Goal: Browse casually: Explore the website without a specific task or goal

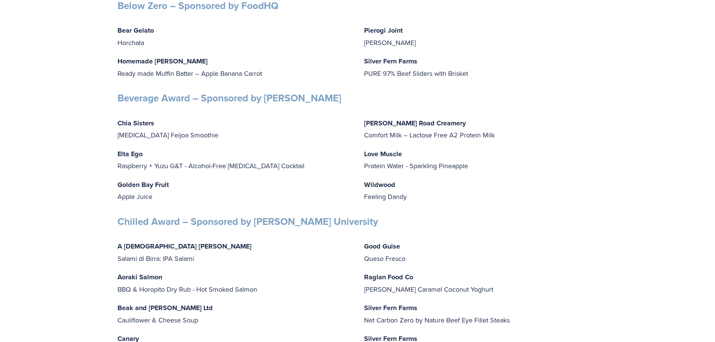
scroll to position [2103, 0]
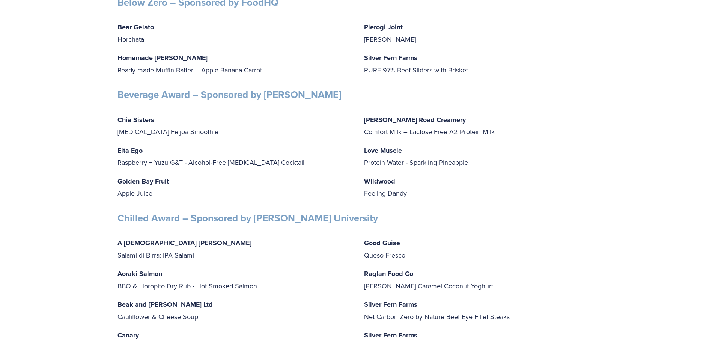
drag, startPoint x: 209, startPoint y: 185, endPoint x: 177, endPoint y: 185, distance: 31.9
click at [208, 169] on p "Elta Ego Raspberry + Yuzu G&T - Alcohol-Free [MEDICAL_DATA] Cocktail" at bounding box center [235, 157] width 234 height 24
click at [130, 155] on strong "Elta Ego" at bounding box center [130, 151] width 25 height 10
drag, startPoint x: 116, startPoint y: 172, endPoint x: 188, endPoint y: 173, distance: 72.1
click at [188, 173] on div "Chia Sisters [MEDICAL_DATA] Feijoa Smoothie Elta Ego Raspberry + Yuzu G&T - Alc…" at bounding box center [234, 156] width 247 height 98
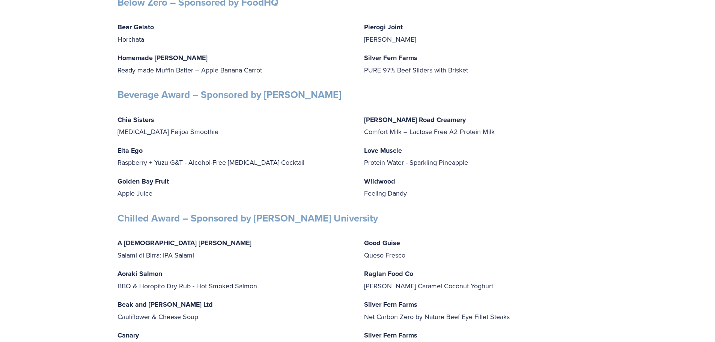
click at [178, 102] on strong "Beverage Award – Sponsored by [PERSON_NAME]" at bounding box center [230, 95] width 224 height 14
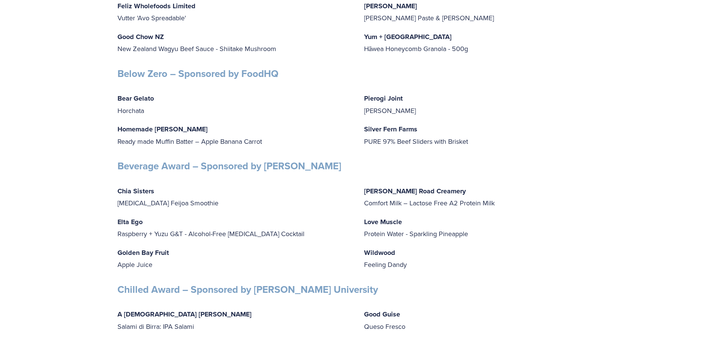
scroll to position [2028, 0]
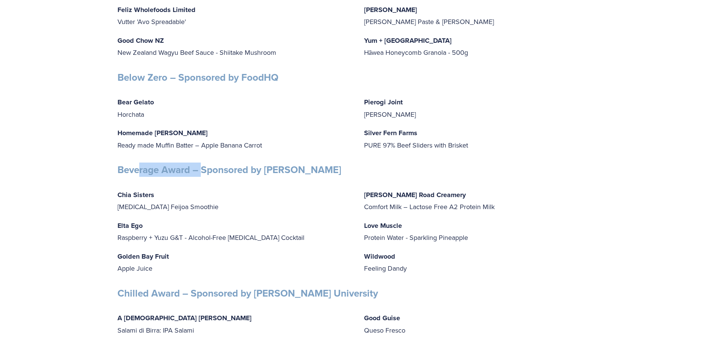
drag, startPoint x: 139, startPoint y: 194, endPoint x: 201, endPoint y: 195, distance: 61.6
click at [202, 177] on strong "Beverage Award – Sponsored by [PERSON_NAME]" at bounding box center [230, 170] width 224 height 14
click at [192, 177] on strong "Beverage Award – Sponsored by [PERSON_NAME]" at bounding box center [230, 170] width 224 height 14
click at [151, 177] on strong "Beverage Award – Sponsored by [PERSON_NAME]" at bounding box center [230, 170] width 224 height 14
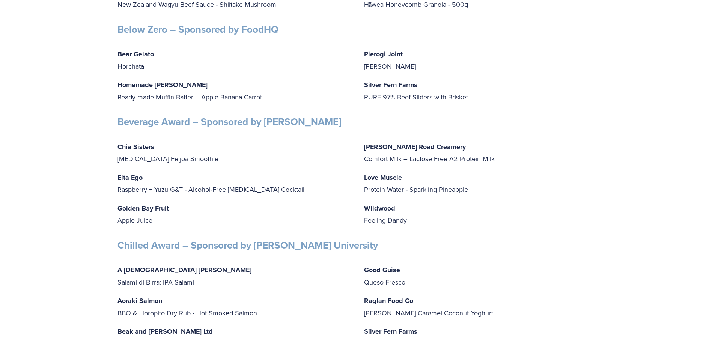
scroll to position [2103, 0]
